Goal: Find specific page/section: Find specific page/section

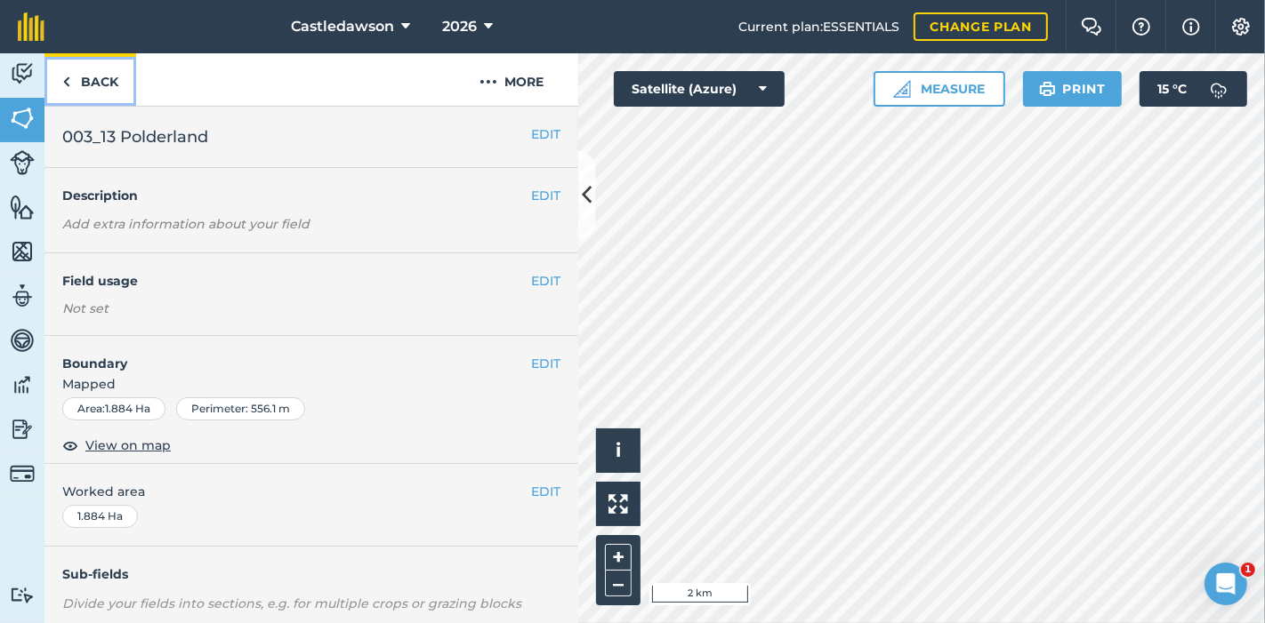
click at [64, 77] on img at bounding box center [66, 81] width 8 height 21
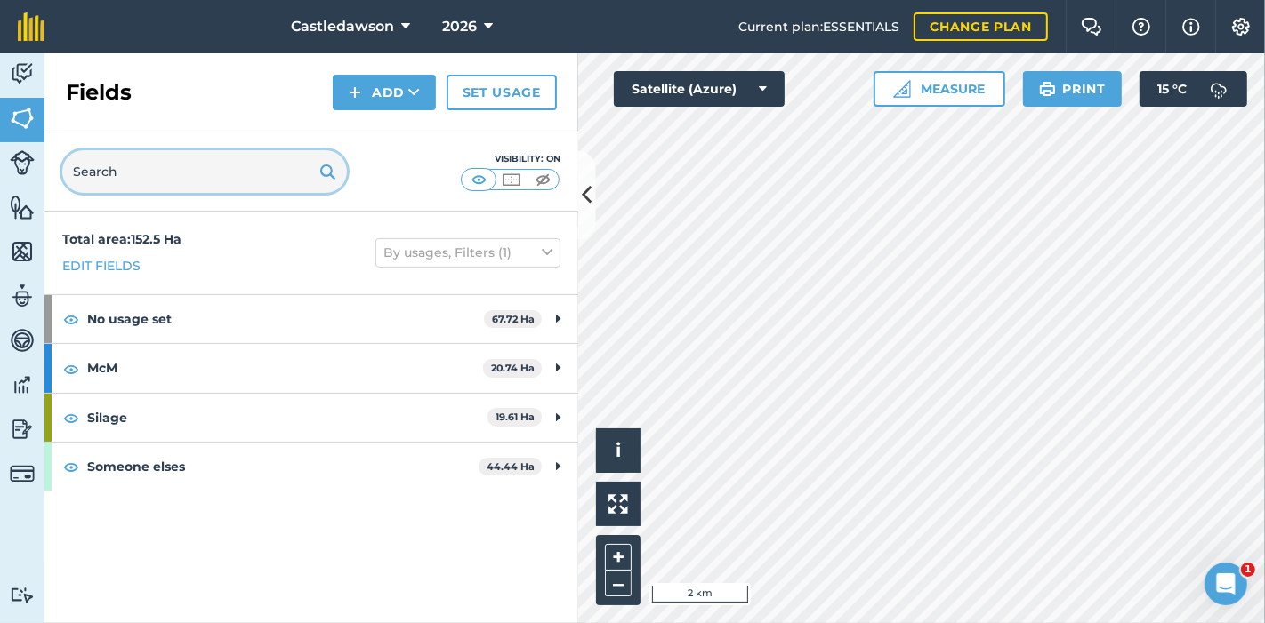
click at [147, 168] on input "text" at bounding box center [204, 171] width 285 height 43
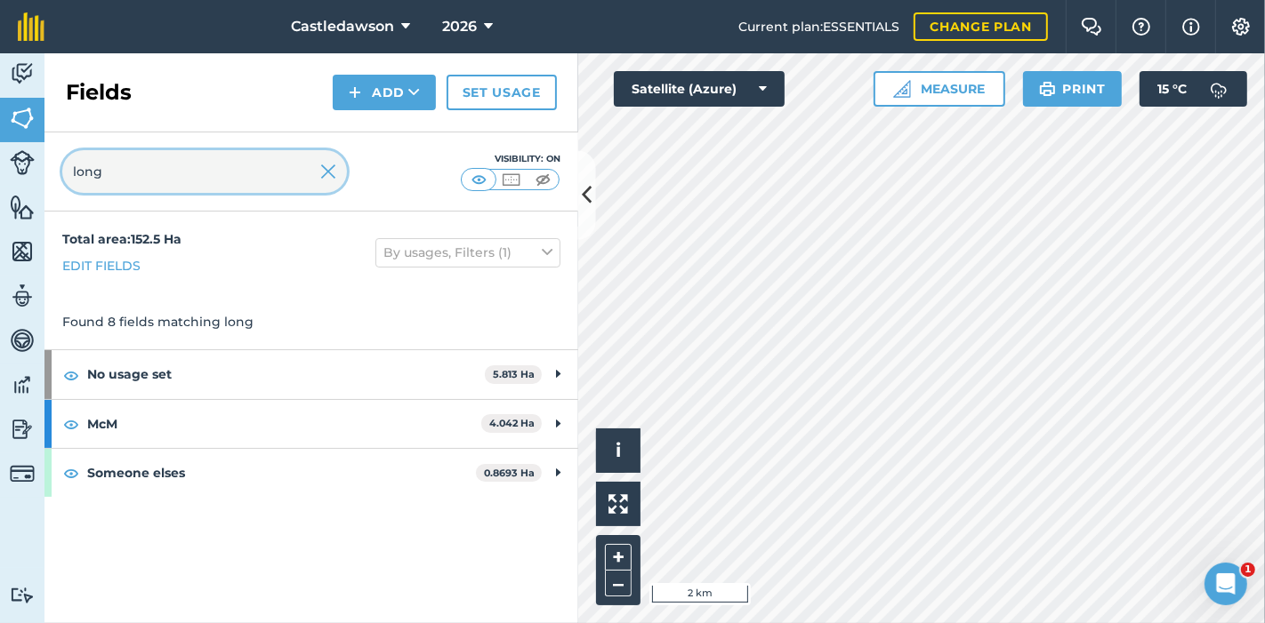
type input "long"
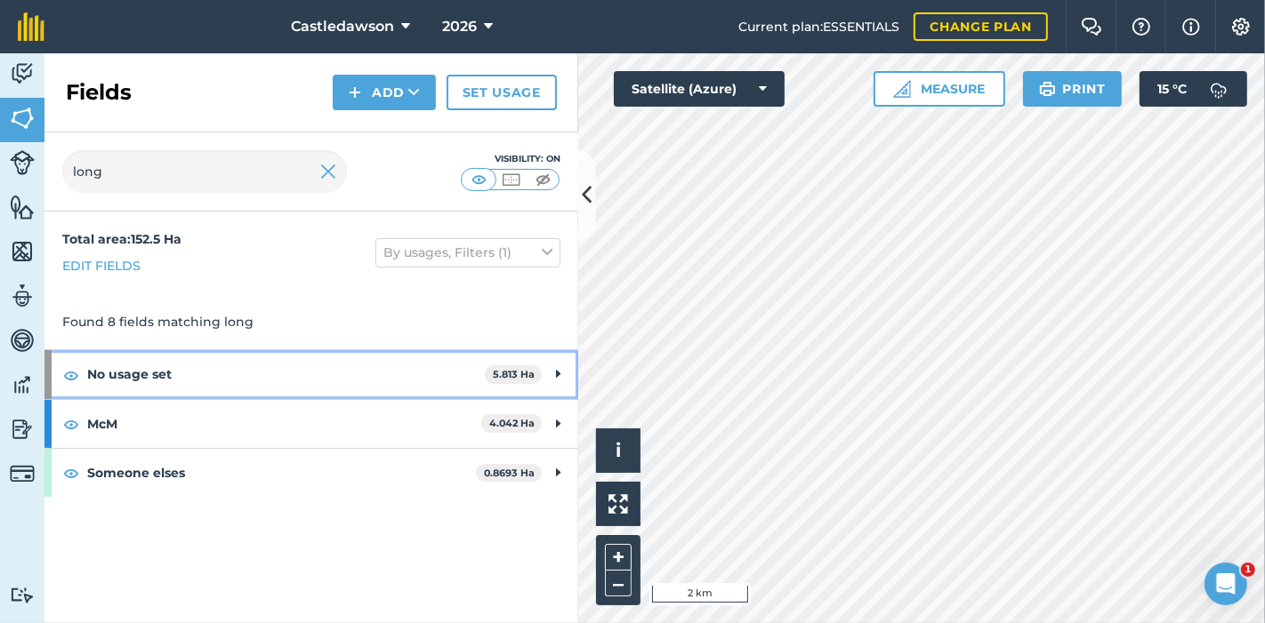
click at [556, 366] on icon at bounding box center [558, 375] width 4 height 20
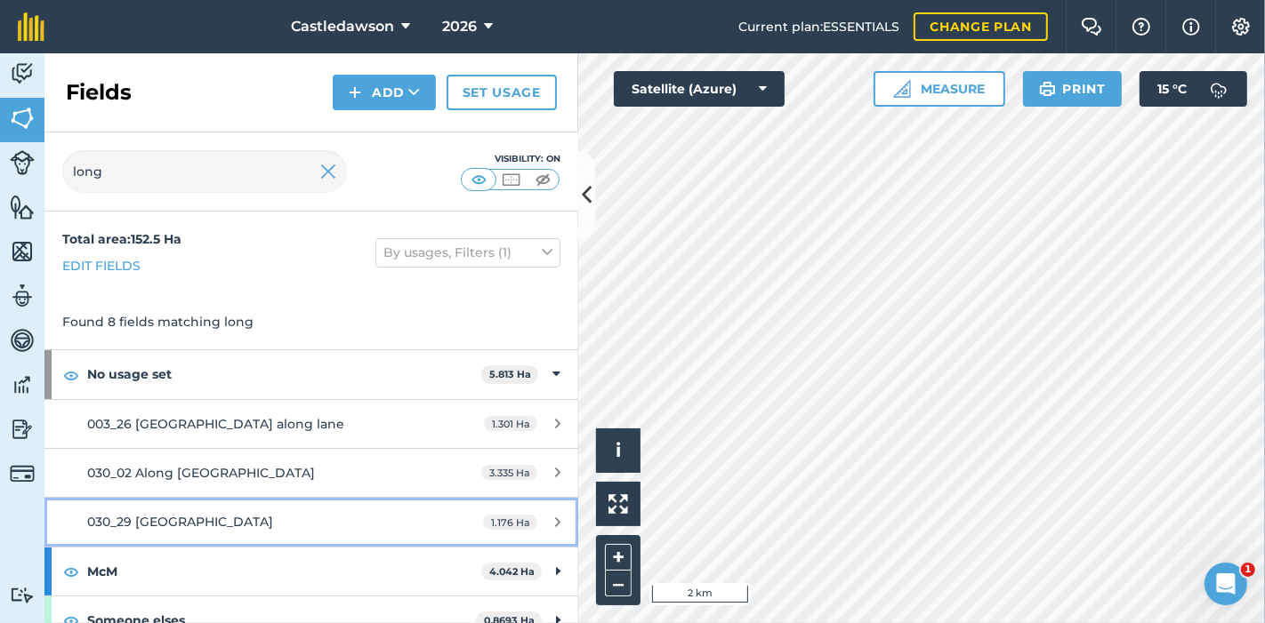
click at [197, 504] on link "030_29 [GEOGRAPHIC_DATA] 1.176 Ha" at bounding box center [311, 522] width 534 height 48
